Goal: Task Accomplishment & Management: Use online tool/utility

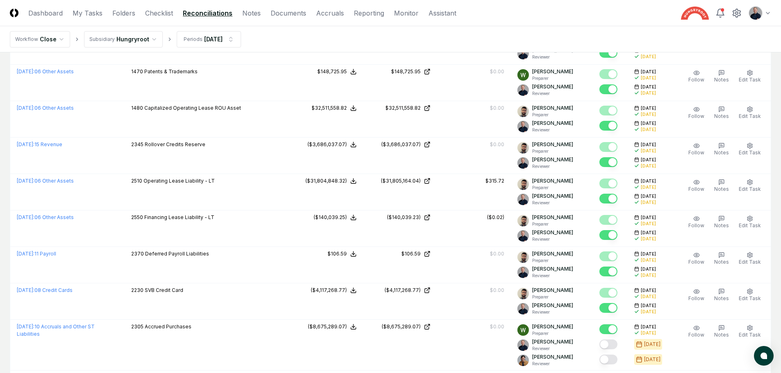
scroll to position [194, 0]
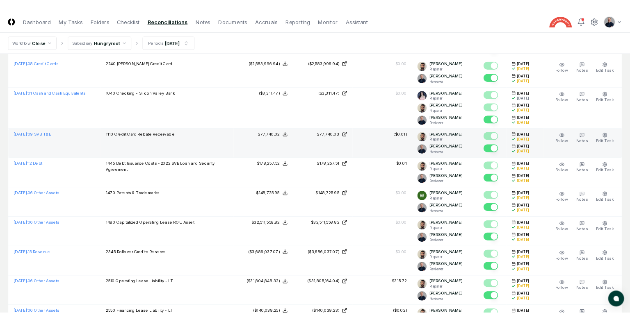
scroll to position [0, 0]
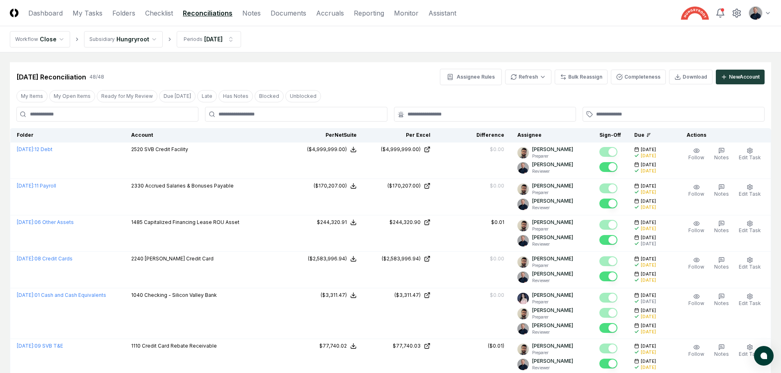
click at [510, 109] on div at bounding box center [485, 114] width 182 height 15
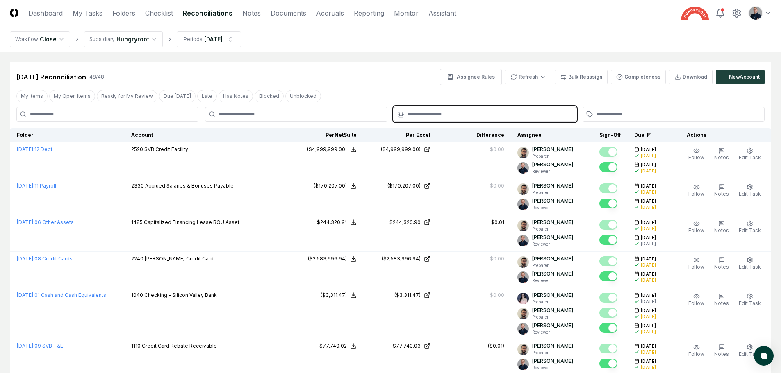
click at [497, 114] on input "text" at bounding box center [488, 114] width 163 height 7
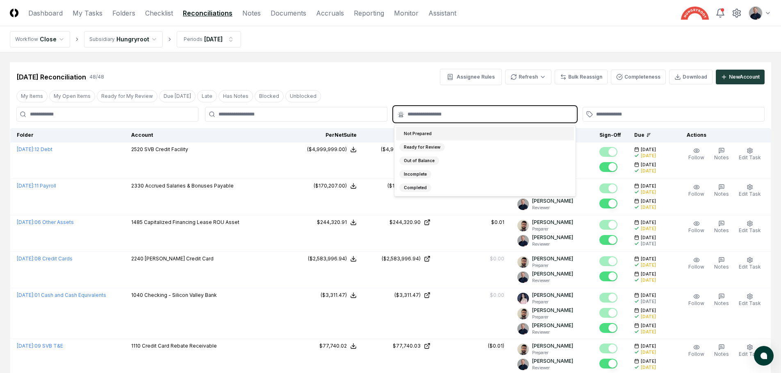
click at [458, 127] on div "Not Prepared" at bounding box center [485, 134] width 178 height 14
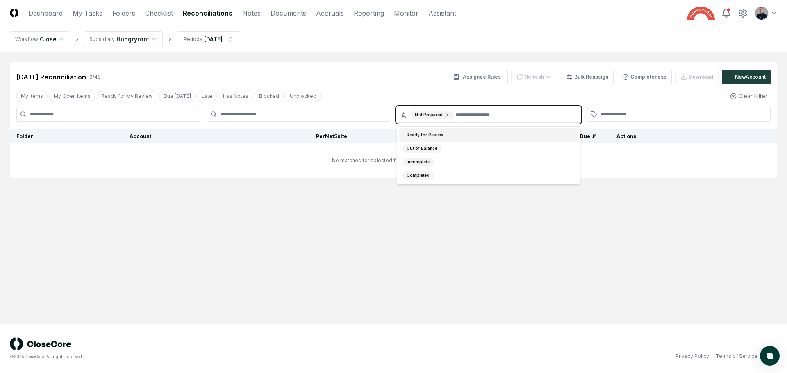
click at [453, 137] on div "Ready for Review" at bounding box center [489, 135] width 180 height 14
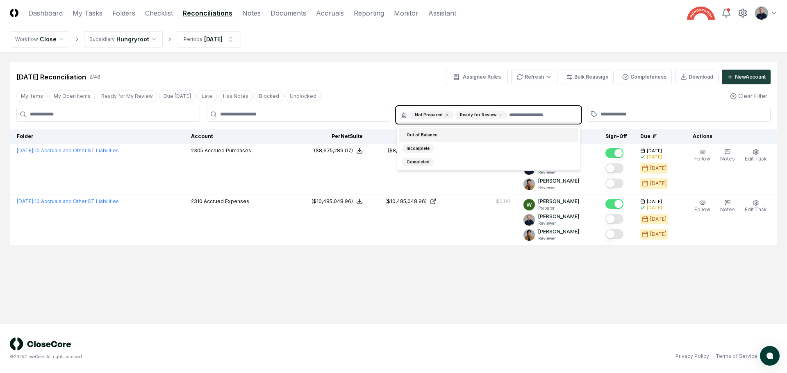
click at [448, 136] on div "Out of Balance" at bounding box center [489, 135] width 180 height 14
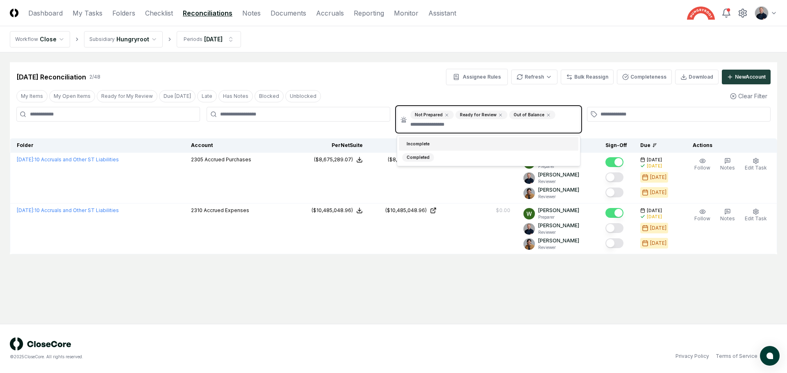
click at [447, 142] on div "Incomplete" at bounding box center [489, 144] width 180 height 14
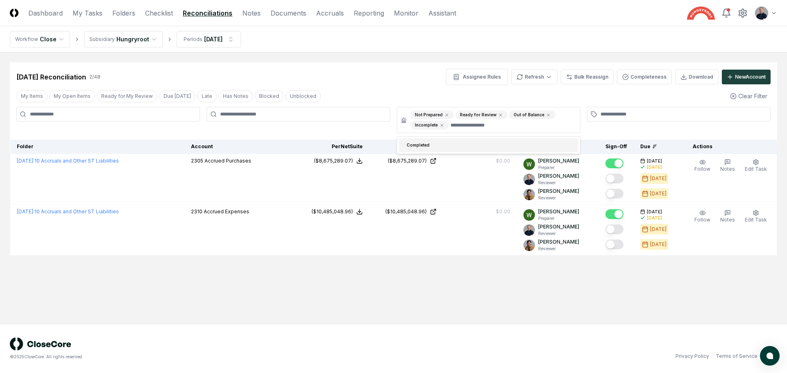
click at [414, 66] on div "[DATE] Reconciliation 2 / 48 Assignee Rules Refresh Bulk Reassign Completeness …" at bounding box center [393, 73] width 767 height 23
click at [193, 42] on html "CloseCore Dashboard My Tasks Folders Checklist Reconciliations Notes Documents …" at bounding box center [393, 186] width 787 height 373
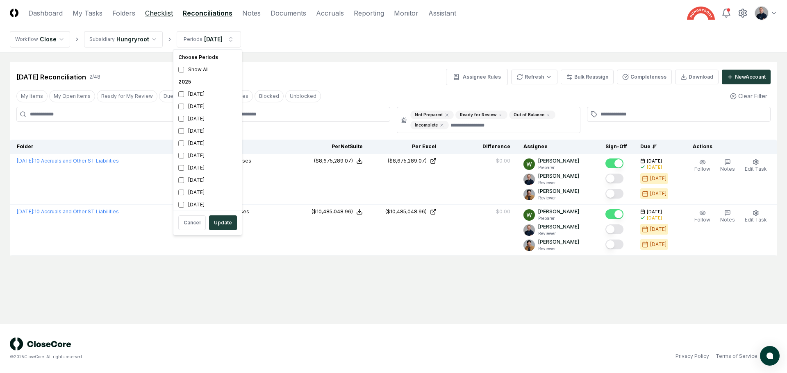
click at [162, 16] on html "CloseCore Dashboard My Tasks Folders Checklist Reconciliations Notes Documents …" at bounding box center [393, 186] width 787 height 373
